Goal: Navigation & Orientation: Find specific page/section

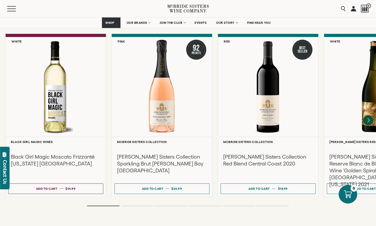
scroll to position [1157, 0]
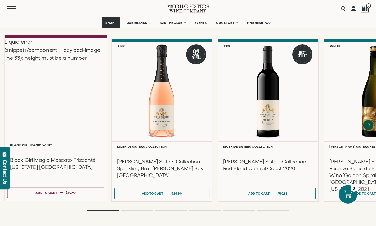
click at [76, 87] on div "Liquid error (snippets/component__lazyload-image line 33): height must be a num…" at bounding box center [56, 89] width 103 height 102
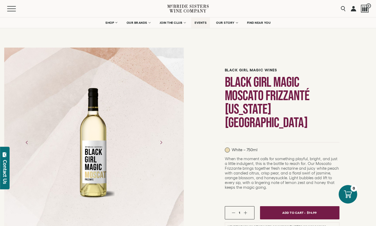
click at [195, 23] on span "EVENTS" at bounding box center [201, 23] width 12 height 4
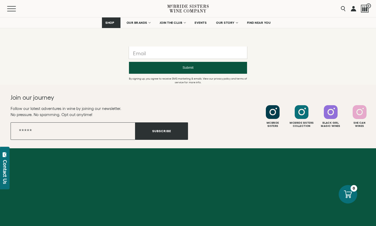
scroll to position [685, 0]
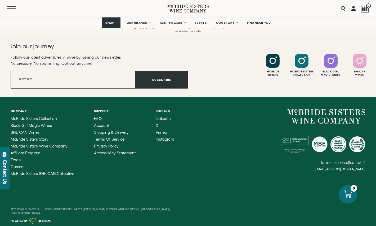
click at [184, 7] on icon at bounding box center [187, 8] width 41 height 15
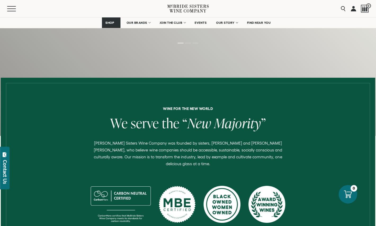
scroll to position [153, 0]
